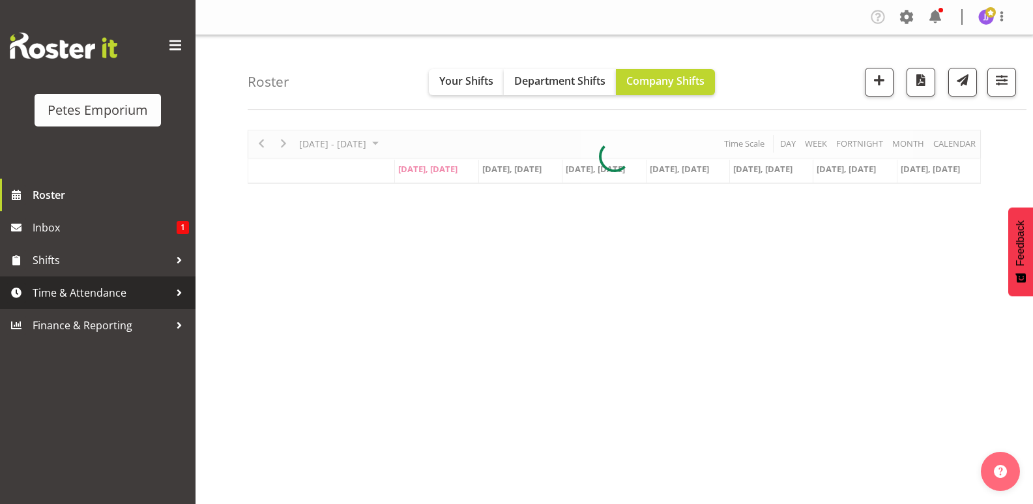
click at [93, 289] on span "Time & Attendance" at bounding box center [101, 293] width 137 height 20
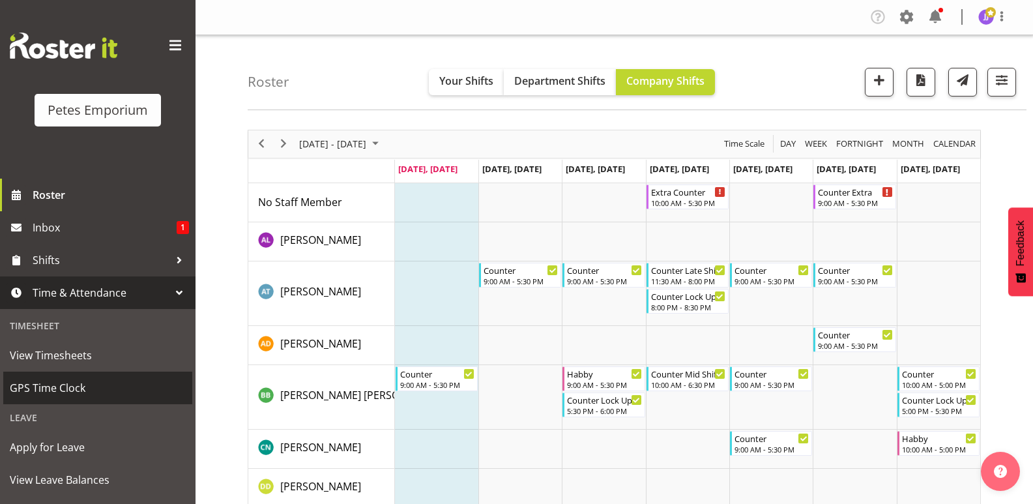
click at [74, 387] on span "GPS Time Clock" at bounding box center [98, 388] width 176 height 20
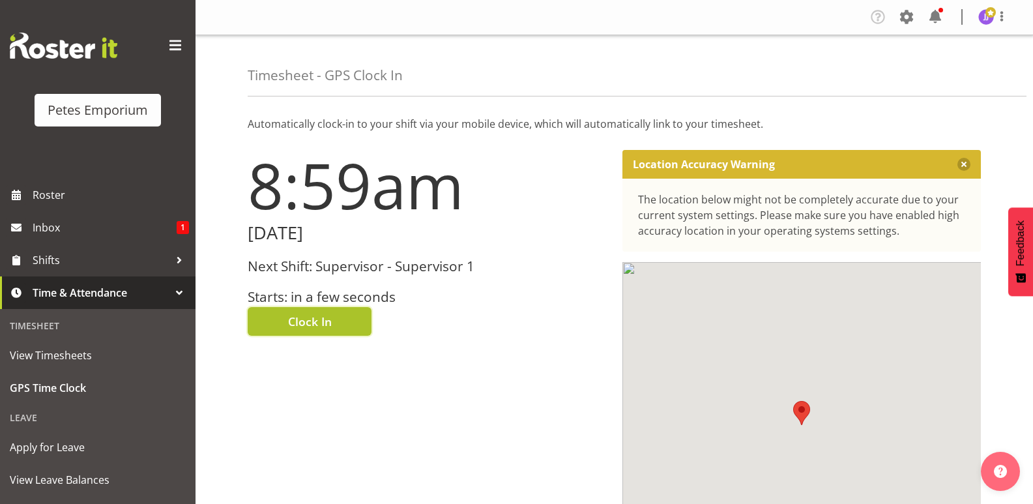
click at [336, 328] on button "Clock In" at bounding box center [310, 321] width 124 height 29
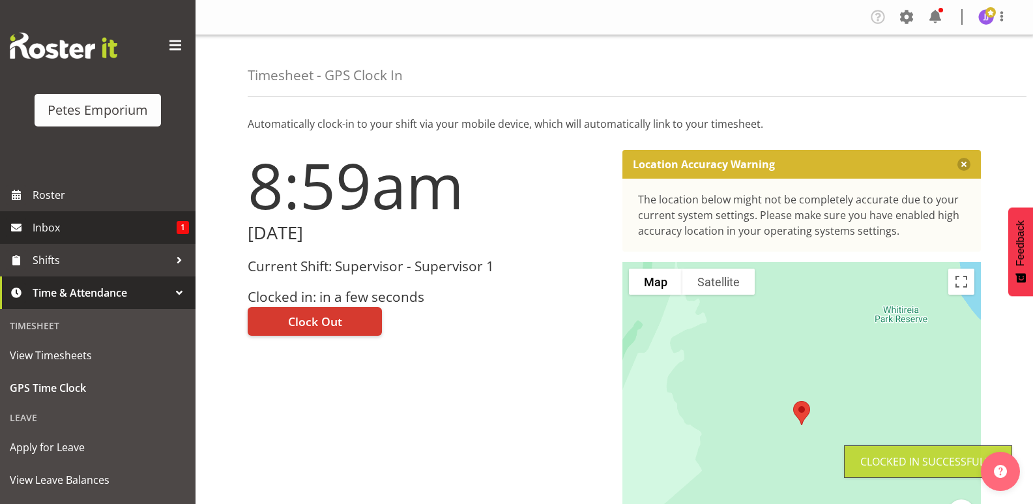
click at [154, 228] on span "Inbox" at bounding box center [105, 228] width 144 height 20
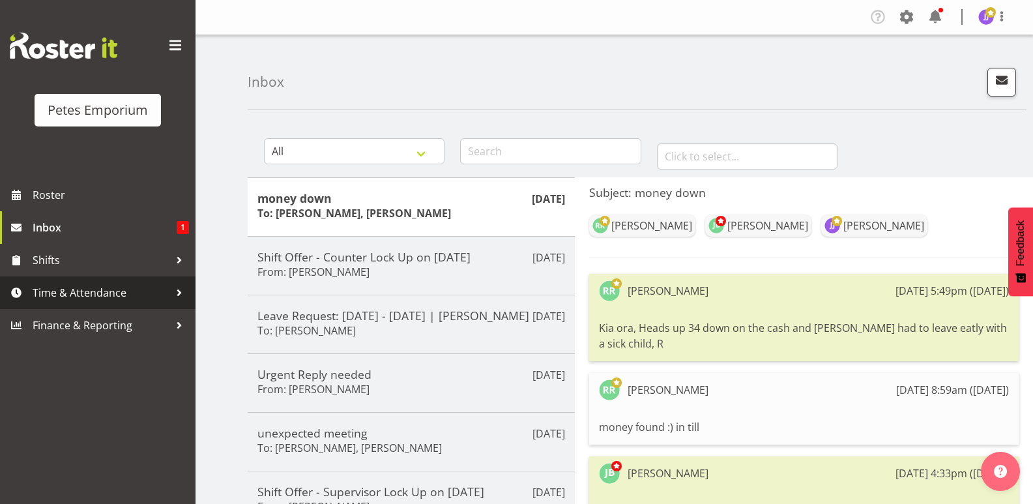
click at [96, 288] on span "Time & Attendance" at bounding box center [101, 293] width 137 height 20
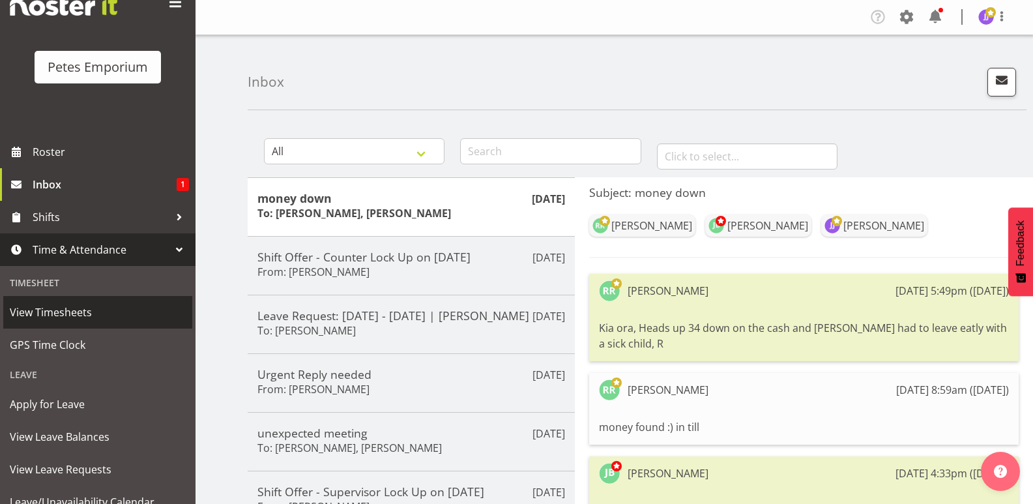
scroll to position [93, 0]
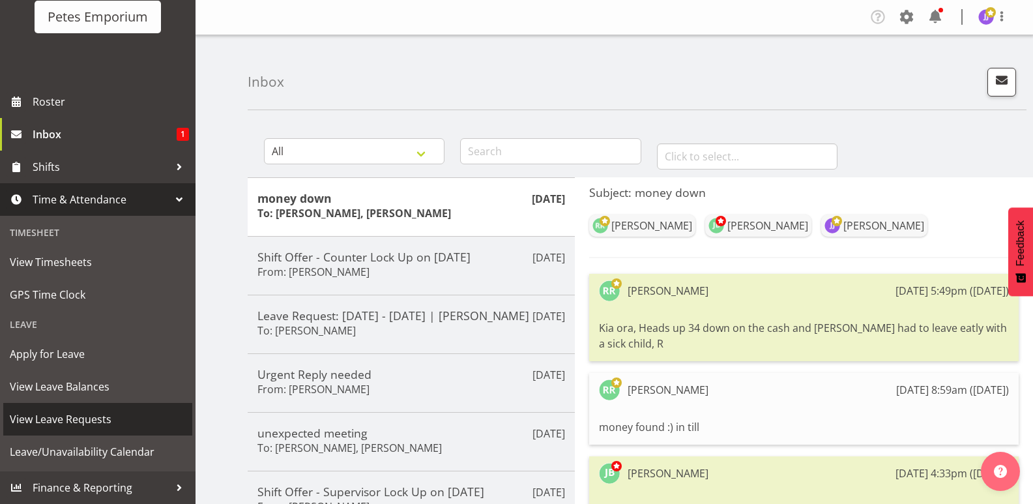
click at [89, 419] on span "View Leave Requests" at bounding box center [98, 419] width 176 height 20
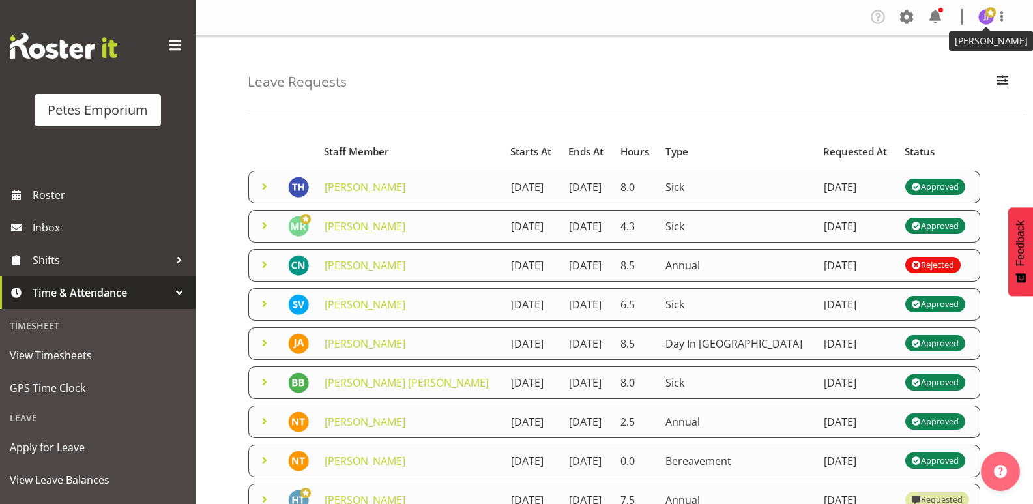
click at [988, 18] on span at bounding box center [991, 12] width 10 height 10
click at [941, 68] on link "Log Out" at bounding box center [947, 68] width 125 height 23
